Goal: Task Accomplishment & Management: Manage account settings

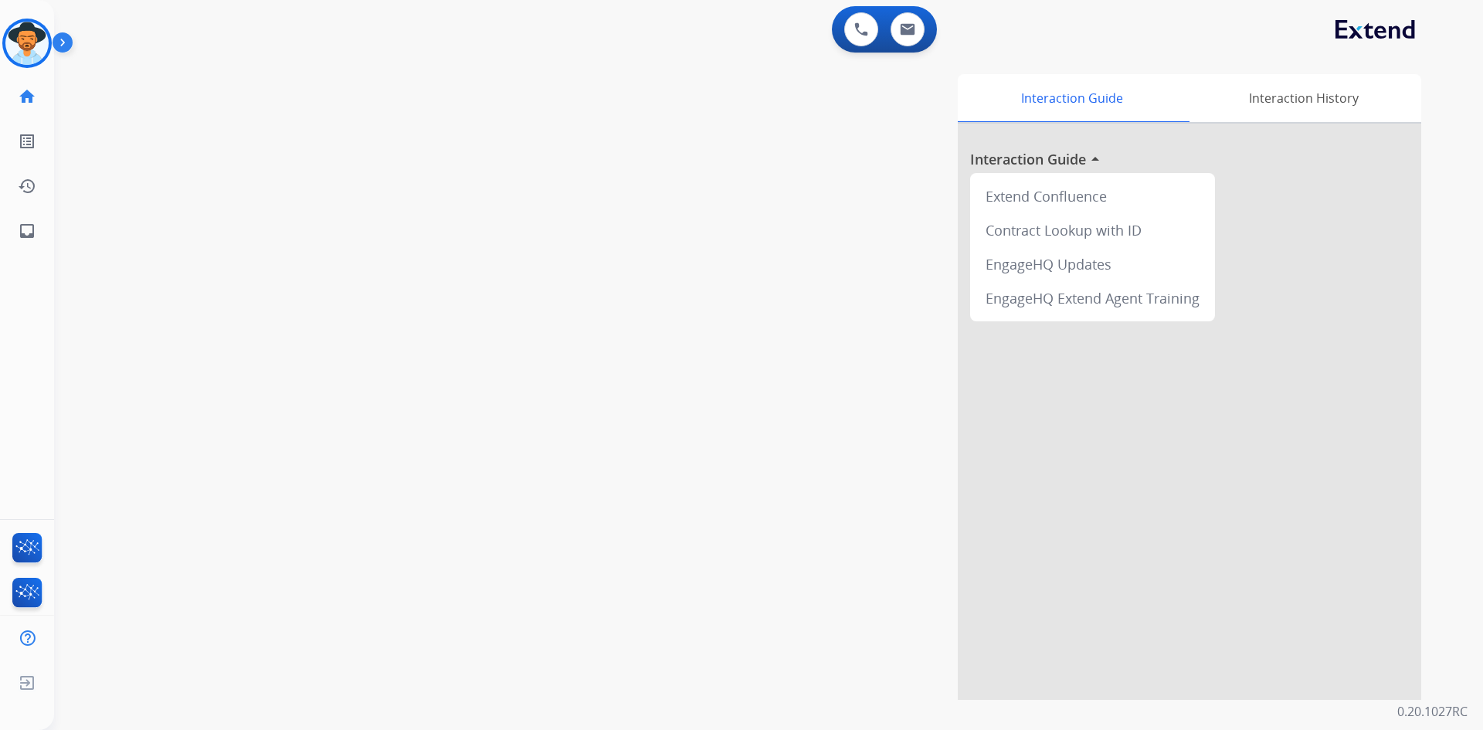
click at [65, 51] on img at bounding box center [66, 45] width 26 height 29
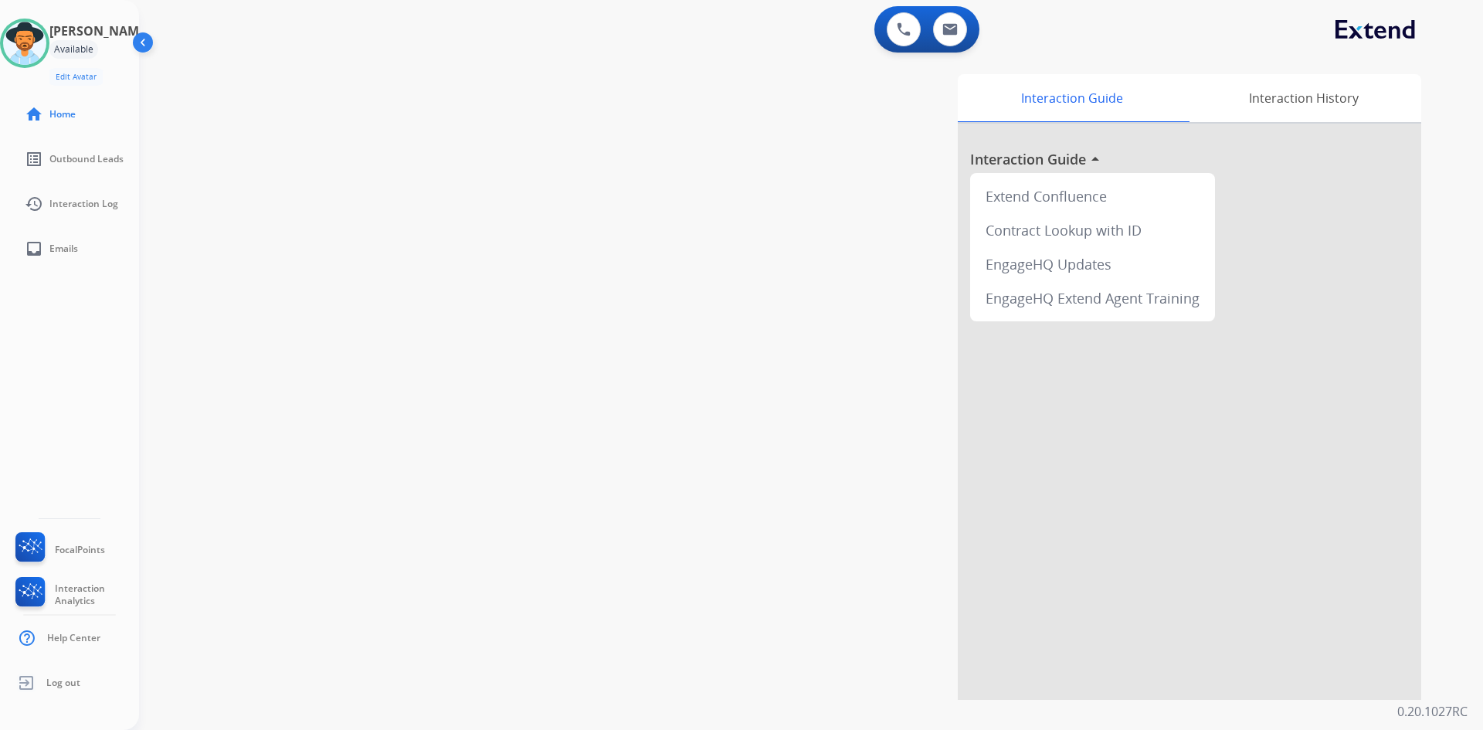
drag, startPoint x: 48, startPoint y: 48, endPoint x: 147, endPoint y: 59, distance: 99.6
click at [46, 48] on img at bounding box center [24, 43] width 43 height 43
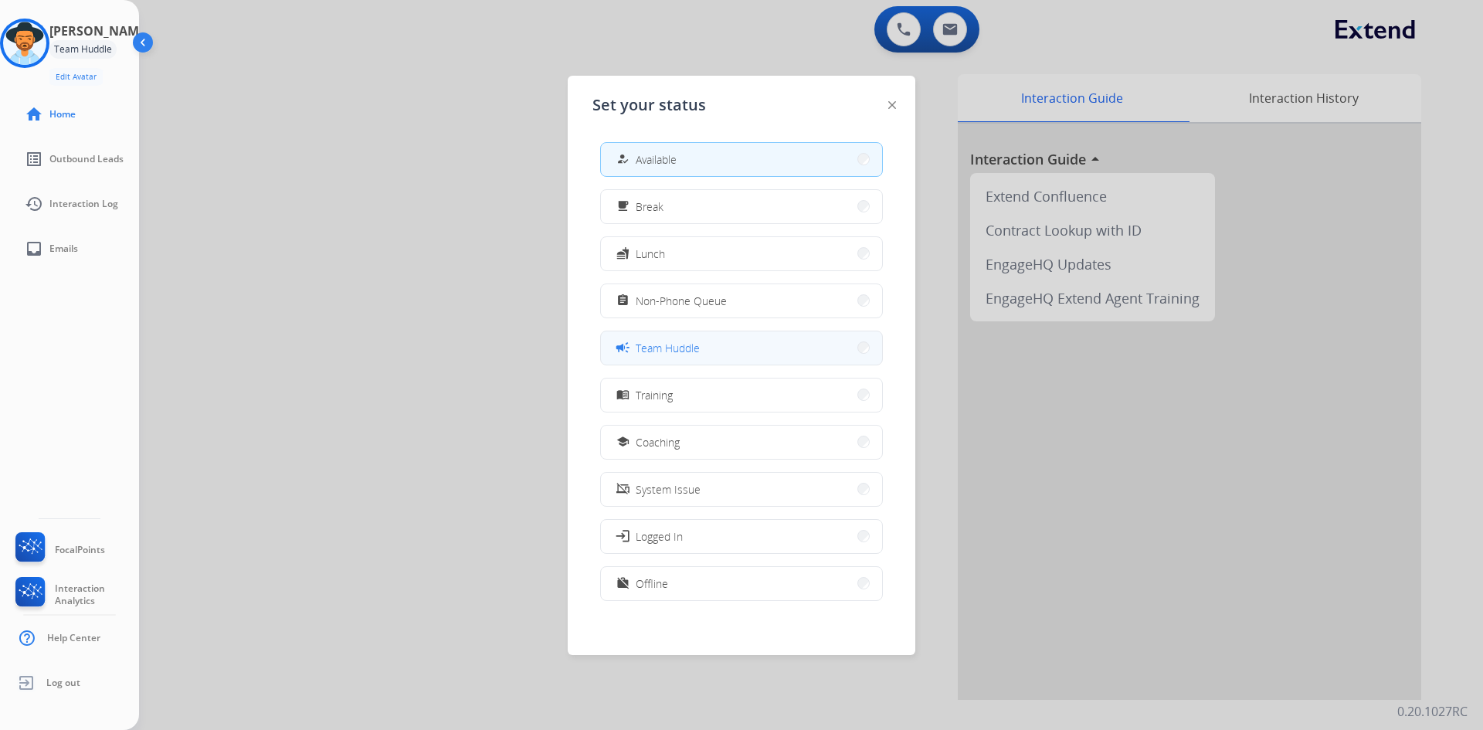
click at [694, 347] on span "Team Huddle" at bounding box center [668, 348] width 64 height 16
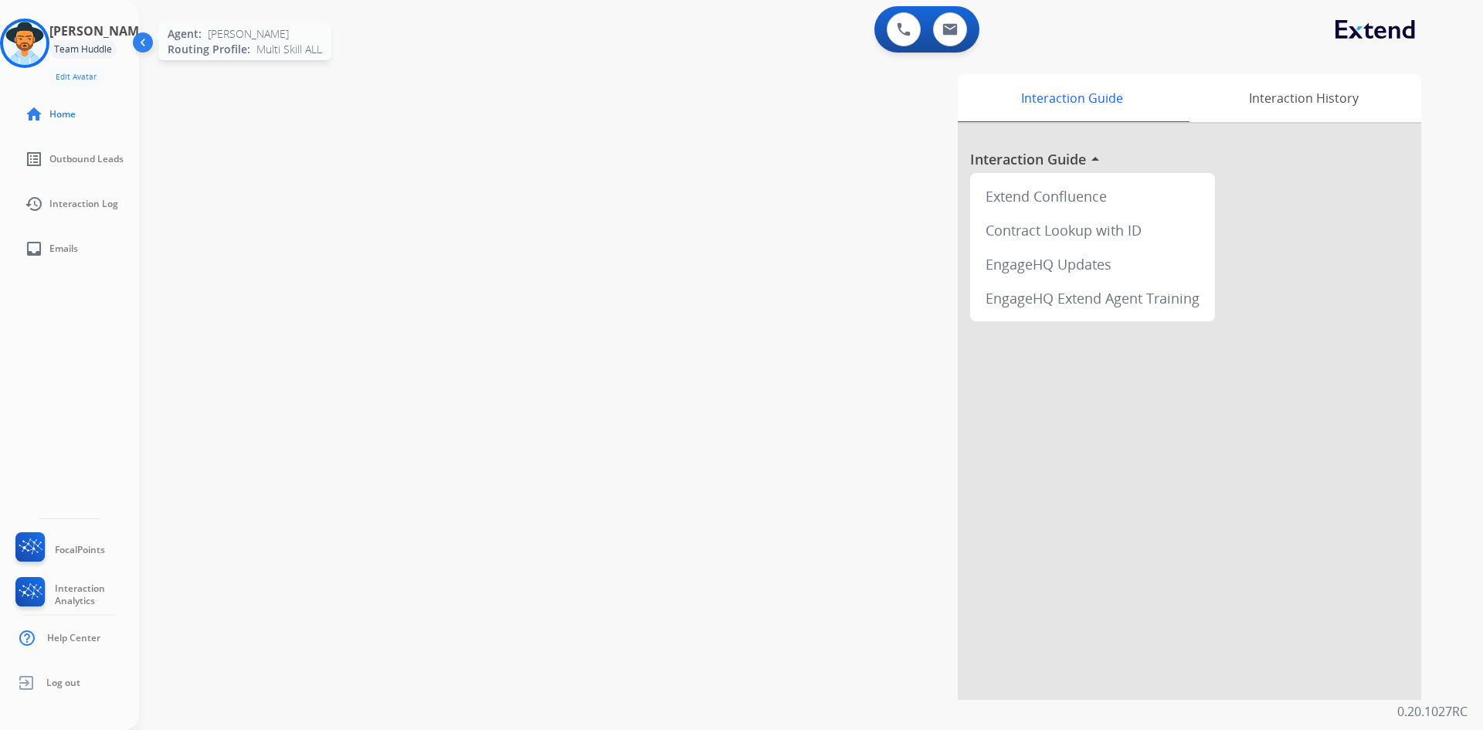
click at [23, 48] on img at bounding box center [24, 43] width 43 height 43
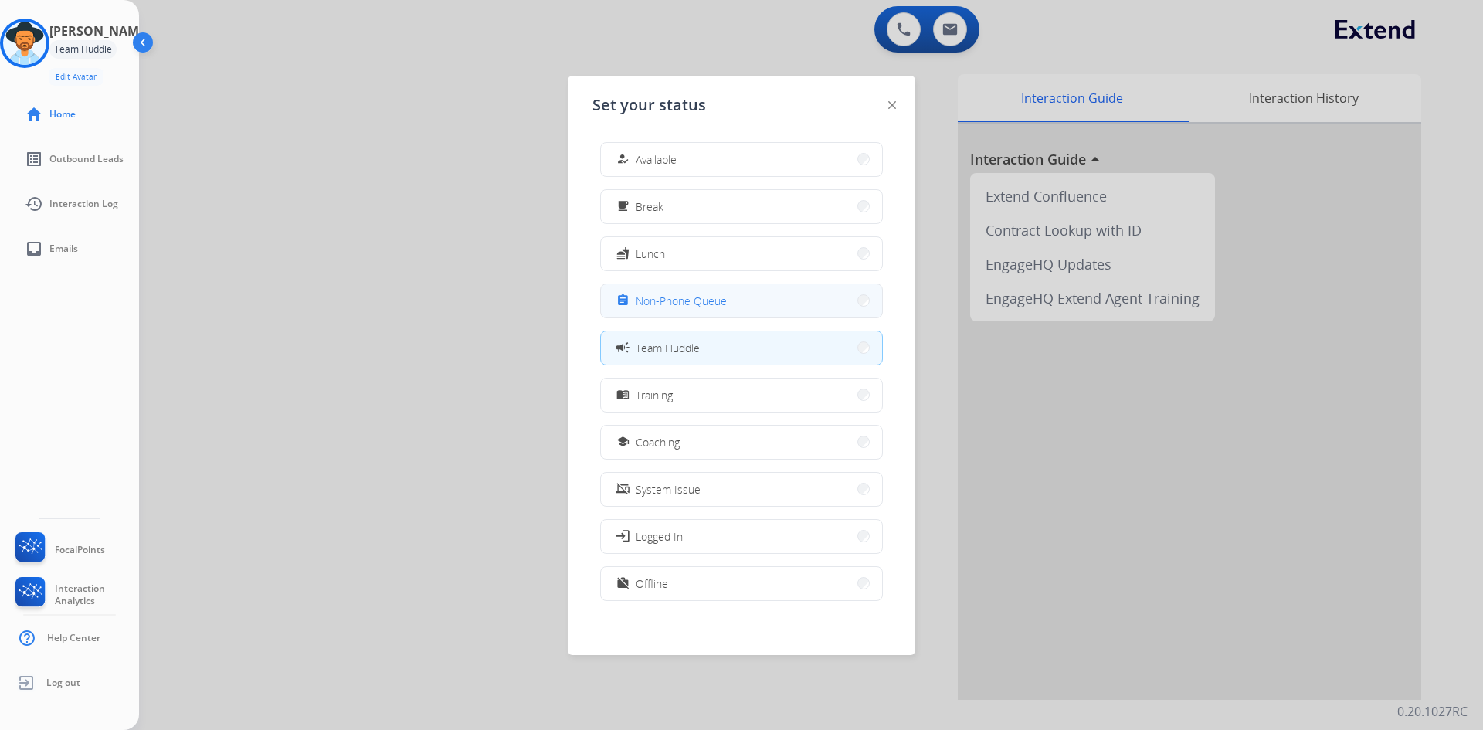
click at [691, 297] on span "Non-Phone Queue" at bounding box center [681, 301] width 91 height 16
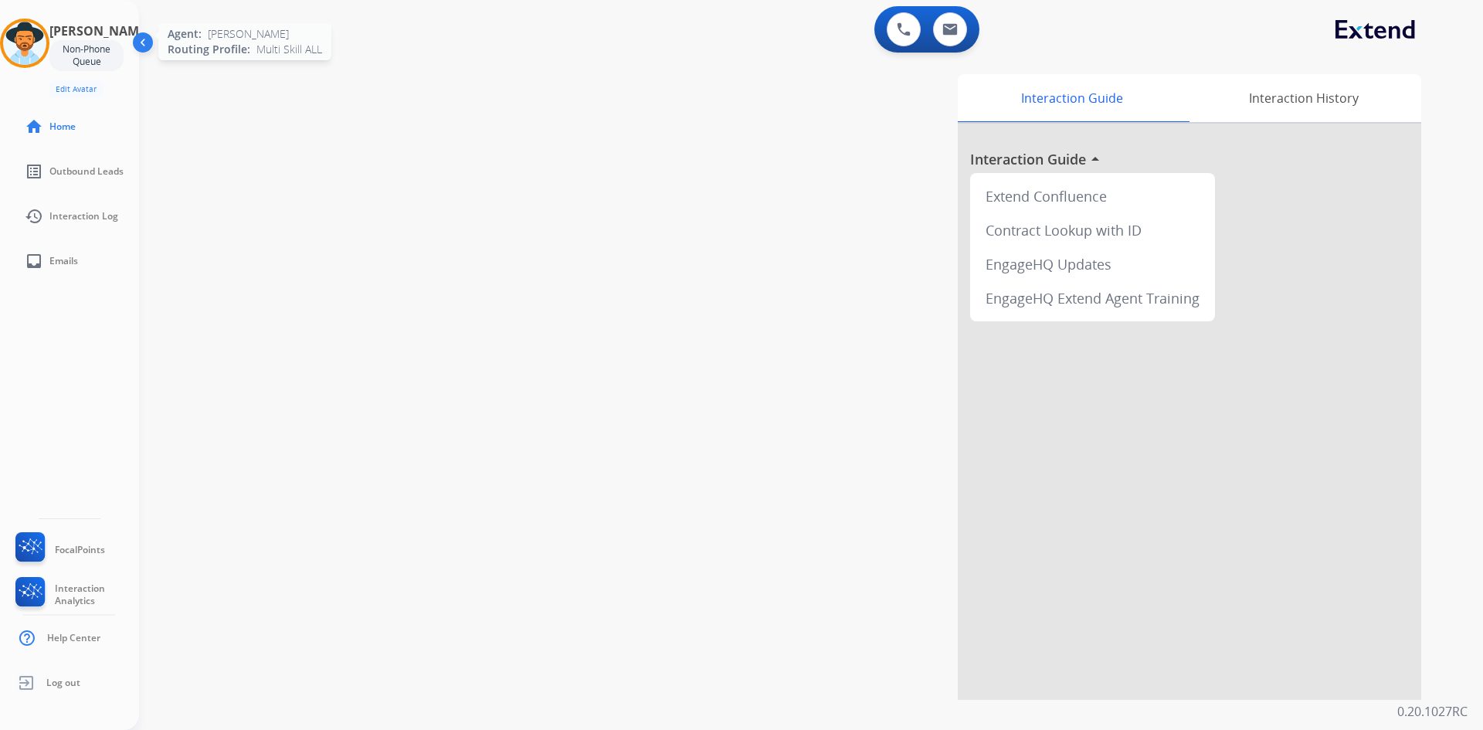
click at [39, 39] on img at bounding box center [24, 43] width 43 height 43
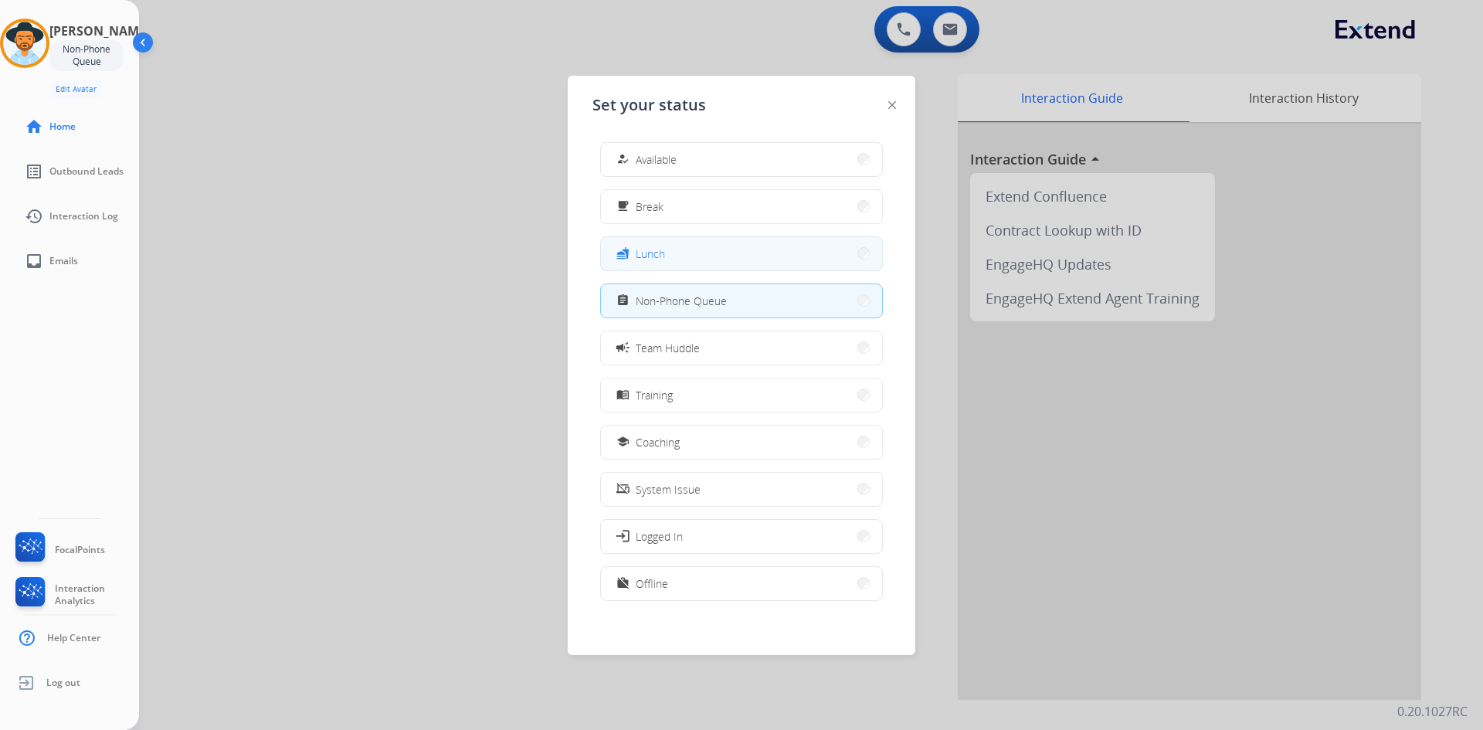
click at [681, 251] on button "fastfood Lunch" at bounding box center [741, 253] width 281 height 33
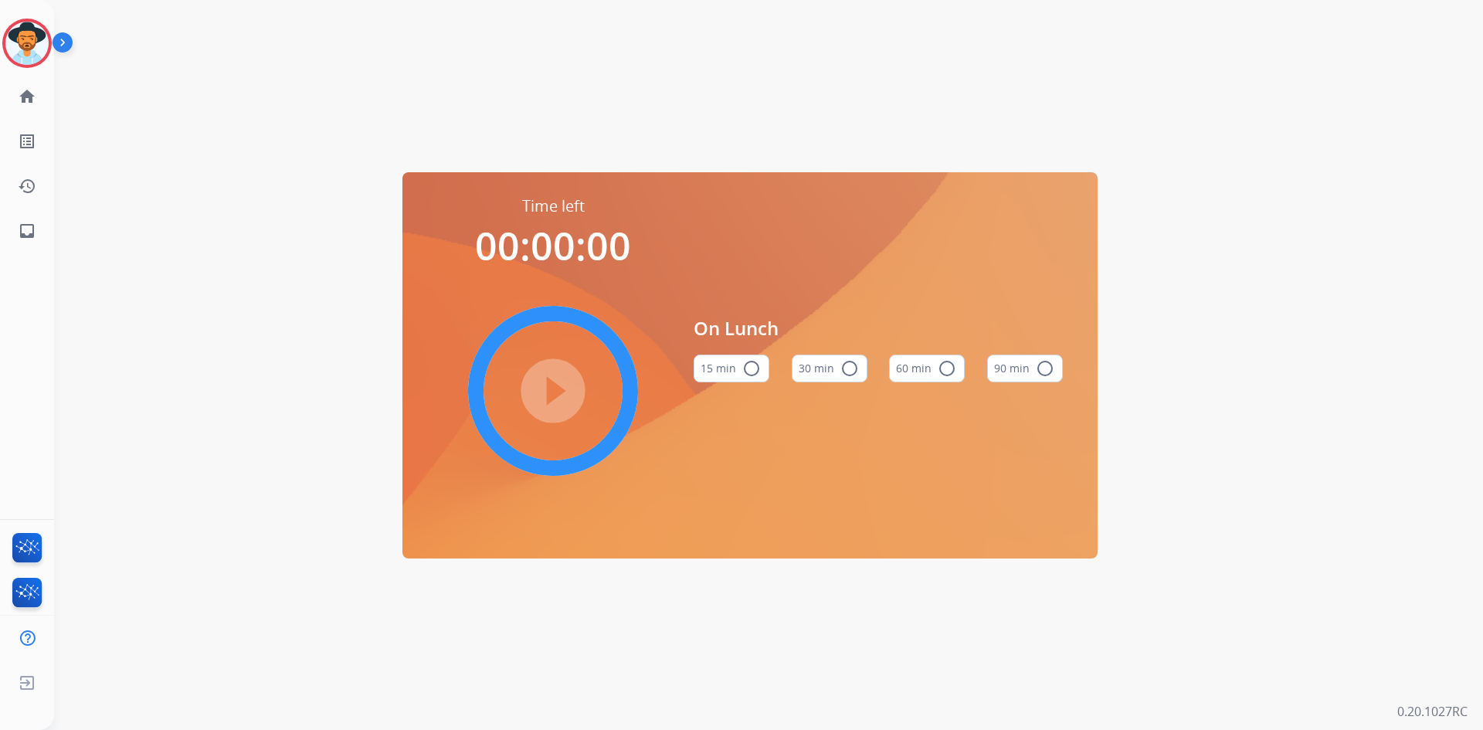
click at [930, 372] on button "60 min radio_button_unchecked" at bounding box center [927, 369] width 76 height 28
click at [559, 397] on mat-icon "play_circle_filled" at bounding box center [553, 391] width 19 height 19
